Goal: Task Accomplishment & Management: Use online tool/utility

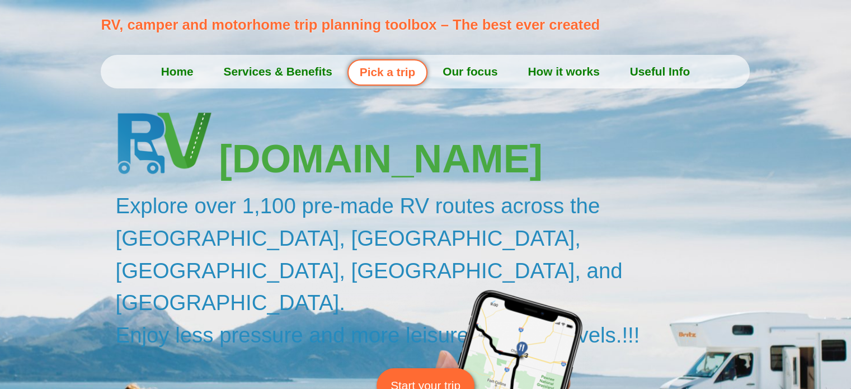
click at [389, 74] on link "Pick a trip" at bounding box center [387, 72] width 80 height 26
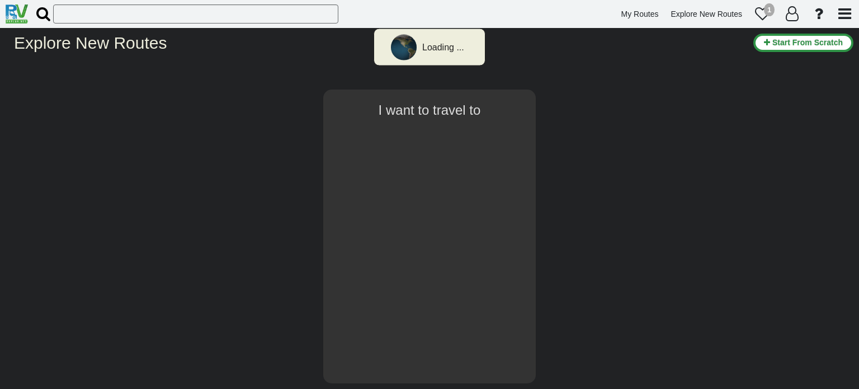
type input "[GEOGRAPHIC_DATA]"
select select "number:1"
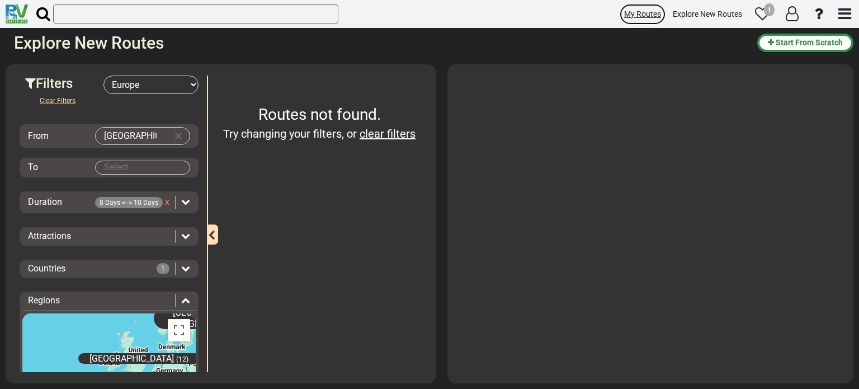
click at [651, 10] on span "My Routes" at bounding box center [642, 14] width 37 height 9
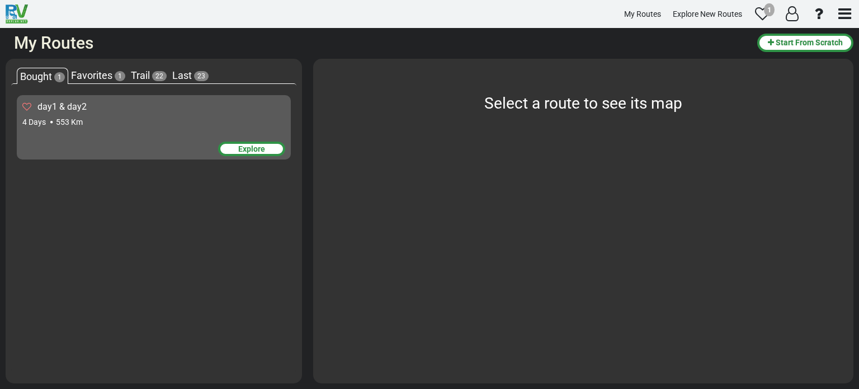
click at [262, 146] on div "Explore" at bounding box center [251, 149] width 67 height 15
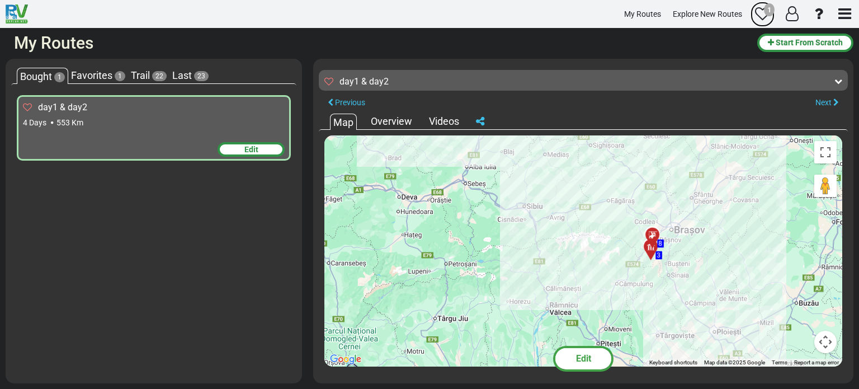
click at [762, 9] on icon at bounding box center [762, 13] width 15 height 15
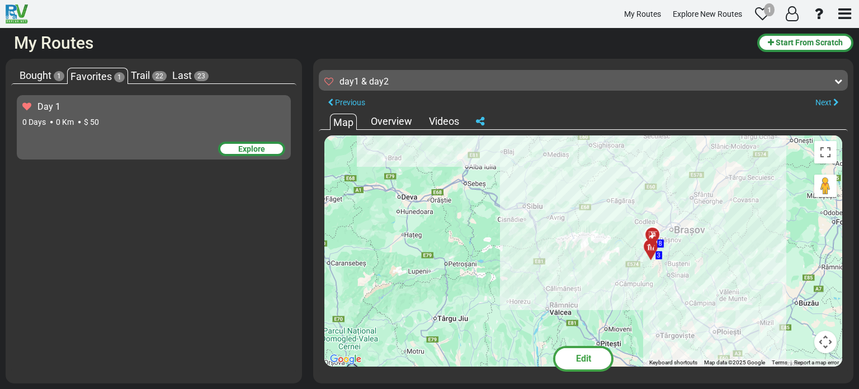
click at [254, 147] on div "Explore" at bounding box center [251, 149] width 67 height 15
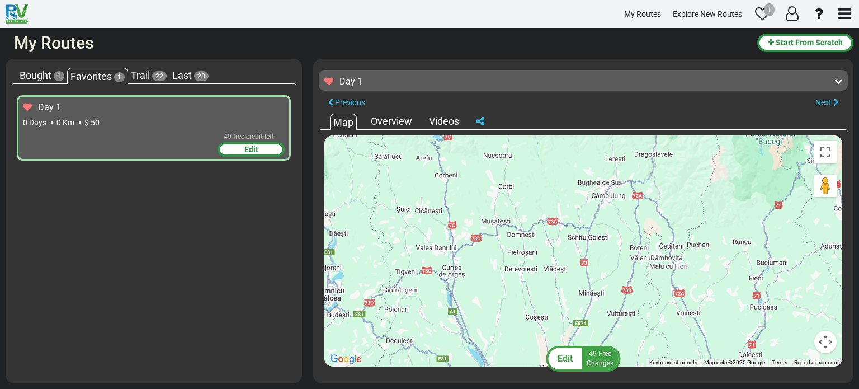
drag, startPoint x: 465, startPoint y: 205, endPoint x: 508, endPoint y: 353, distance: 154.0
click at [508, 353] on div at bounding box center [583, 250] width 518 height 231
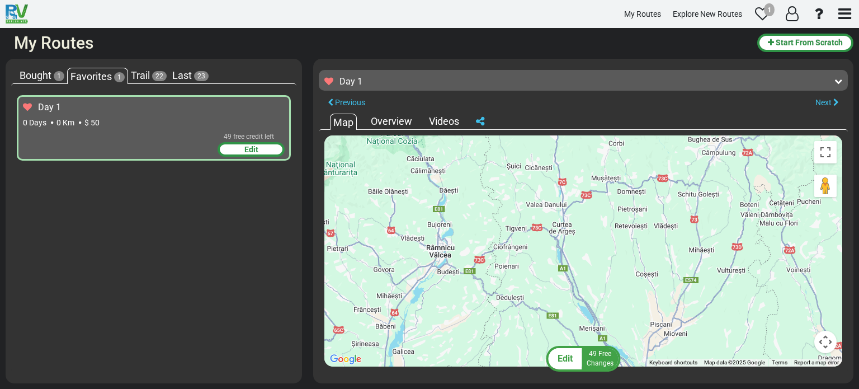
click at [572, 253] on div at bounding box center [583, 250] width 518 height 231
drag, startPoint x: 556, startPoint y: 257, endPoint x: 559, endPoint y: 252, distance: 5.8
click at [560, 251] on div at bounding box center [583, 250] width 518 height 231
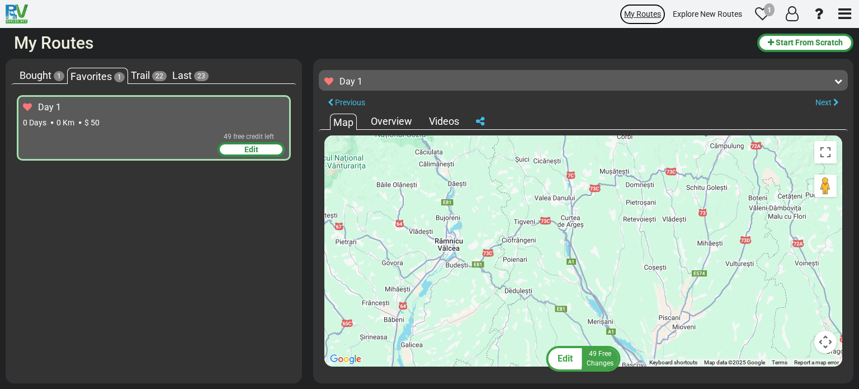
click at [649, 10] on span "My Routes" at bounding box center [642, 14] width 37 height 9
